Goal: Find contact information: Find contact information

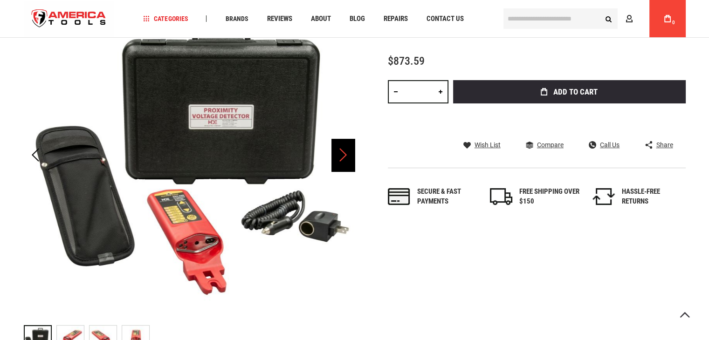
click at [350, 161] on div "Next" at bounding box center [342, 155] width 23 height 33
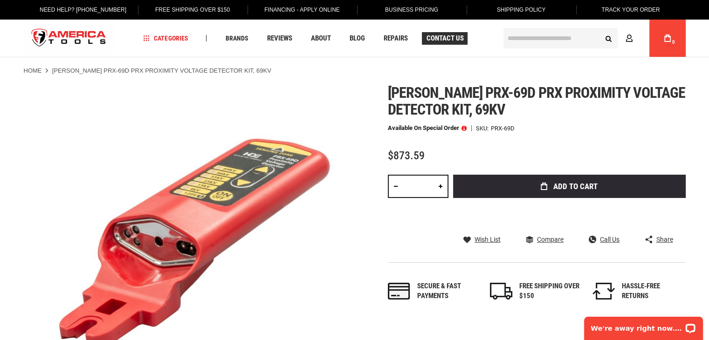
click at [444, 38] on span "Contact Us" at bounding box center [444, 38] width 37 height 7
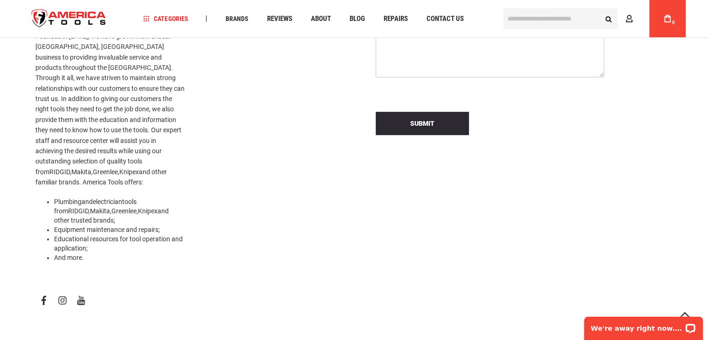
scroll to position [280, 0]
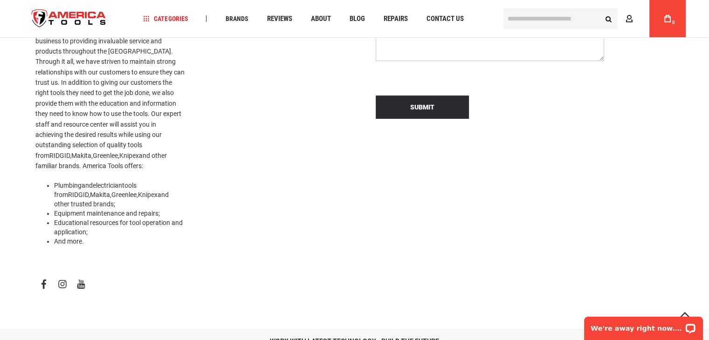
click at [43, 276] on link "facebook" at bounding box center [43, 284] width 17 height 16
